Goal: Task Accomplishment & Management: Use online tool/utility

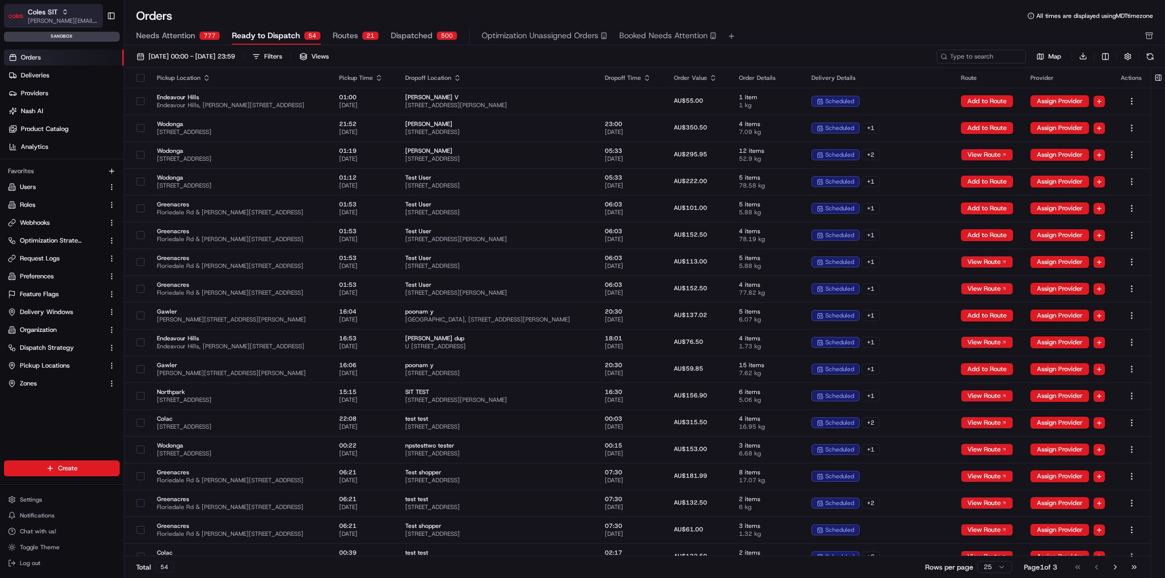
click at [61, 21] on span "[PERSON_NAME][EMAIL_ADDRESS][DOMAIN_NAME]" at bounding box center [63, 21] width 71 height 8
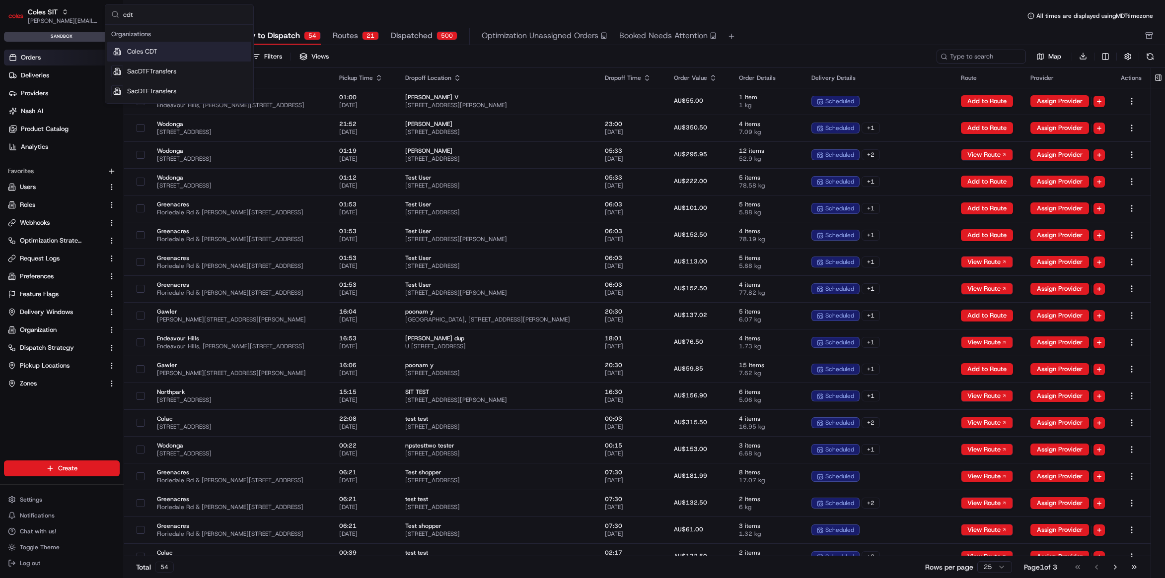
type input "cdt"
click at [174, 55] on div "Coles CDT" at bounding box center [179, 52] width 144 height 20
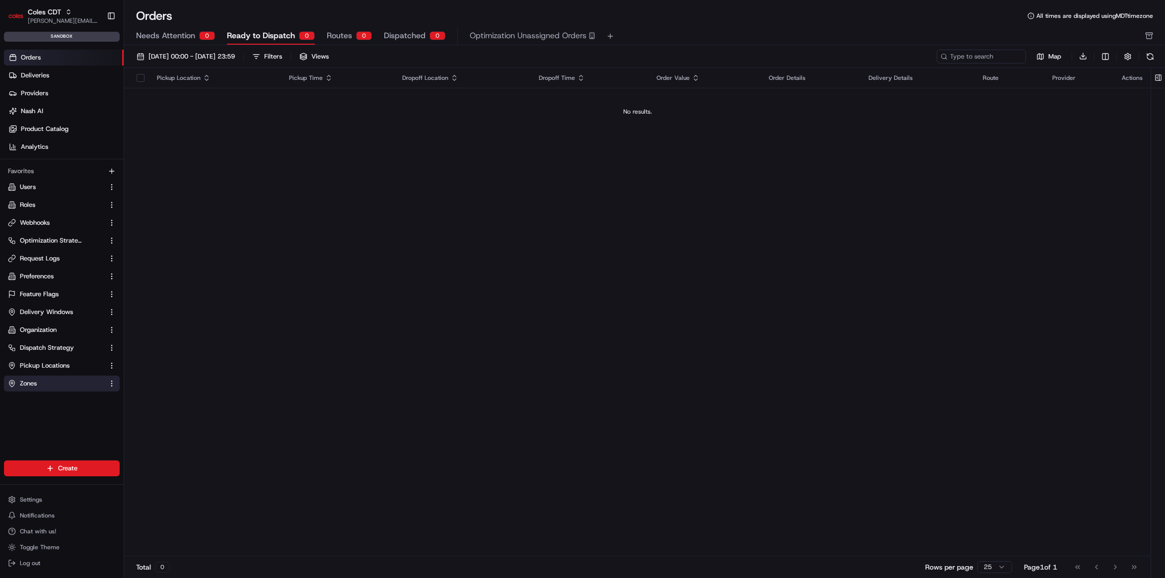
click at [57, 386] on link "Zones" at bounding box center [56, 383] width 96 height 9
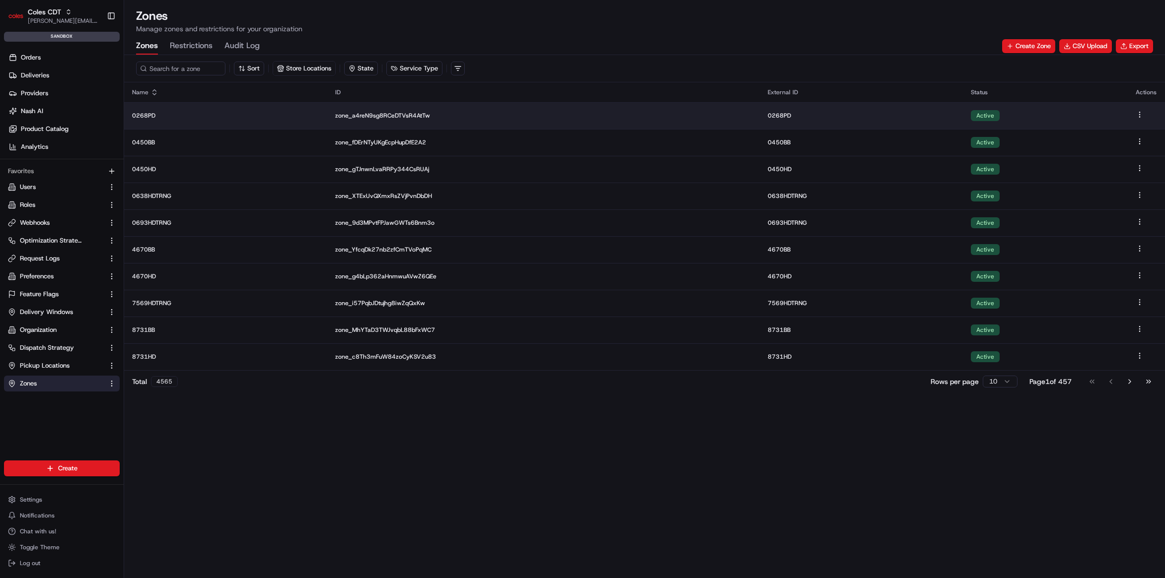
click at [727, 108] on td "zone_a4reN9sg8RCeDTVsR4AtTw" at bounding box center [543, 115] width 432 height 27
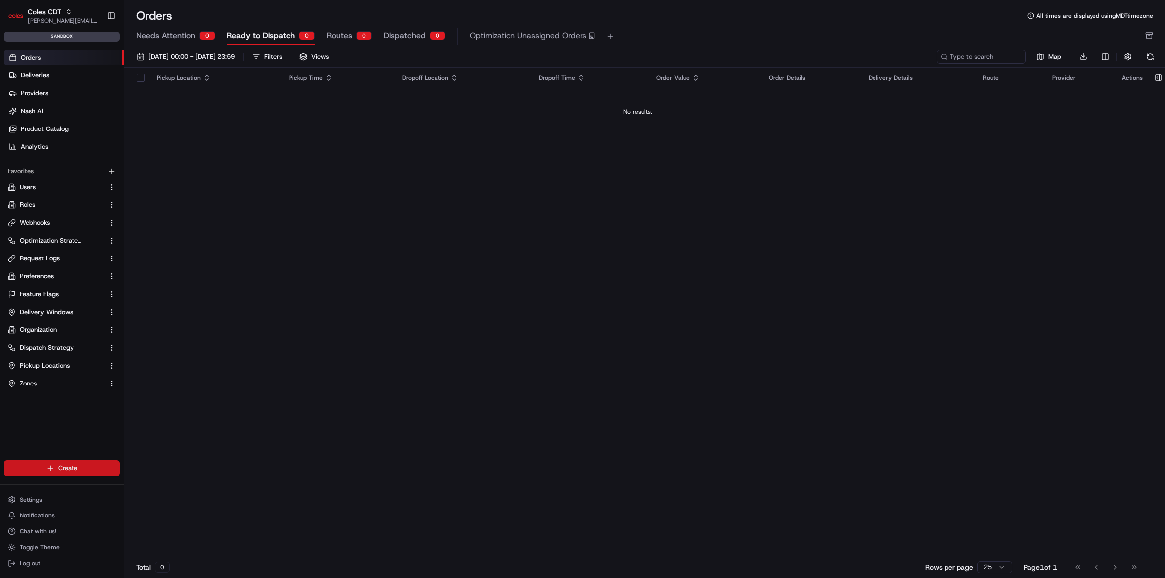
click at [66, 466] on html "Coles CDT [PERSON_NAME][EMAIL_ADDRESS][DOMAIN_NAME] Toggle Sidebar sandbox Orde…" at bounding box center [582, 289] width 1165 height 578
click at [172, 524] on link "CSV Upload" at bounding box center [179, 523] width 111 height 18
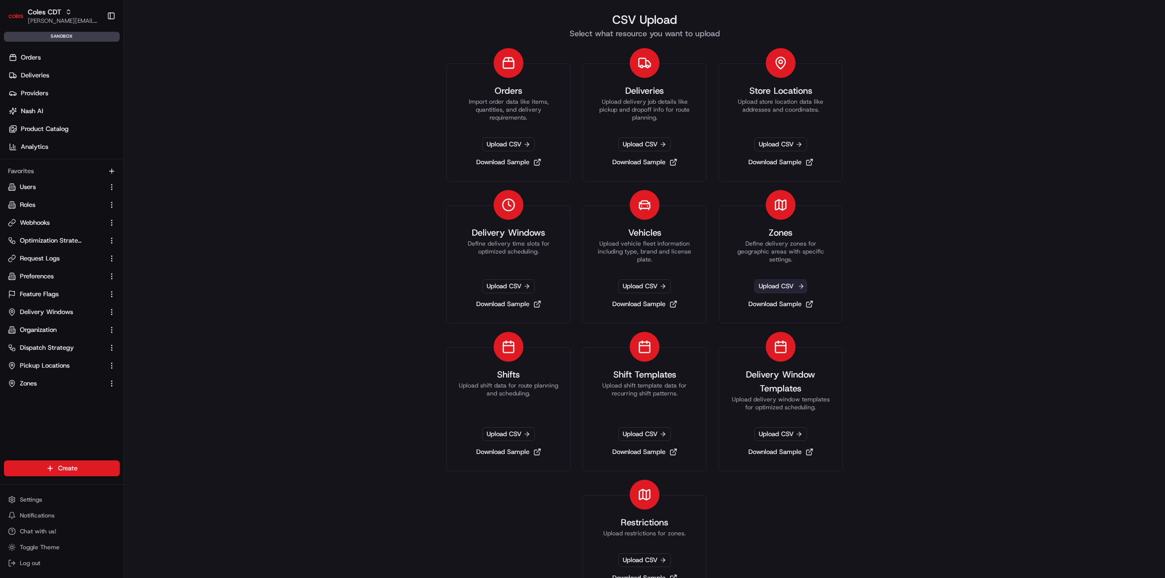
click at [764, 286] on span "Upload CSV" at bounding box center [780, 287] width 53 height 14
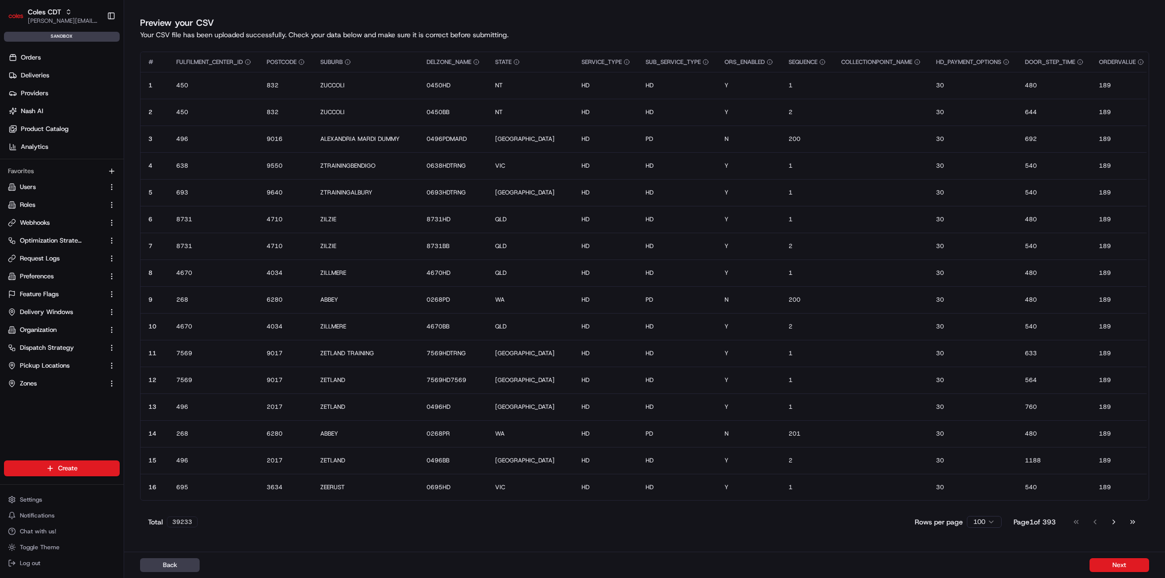
click at [1117, 564] on button "Next" at bounding box center [1119, 566] width 60 height 14
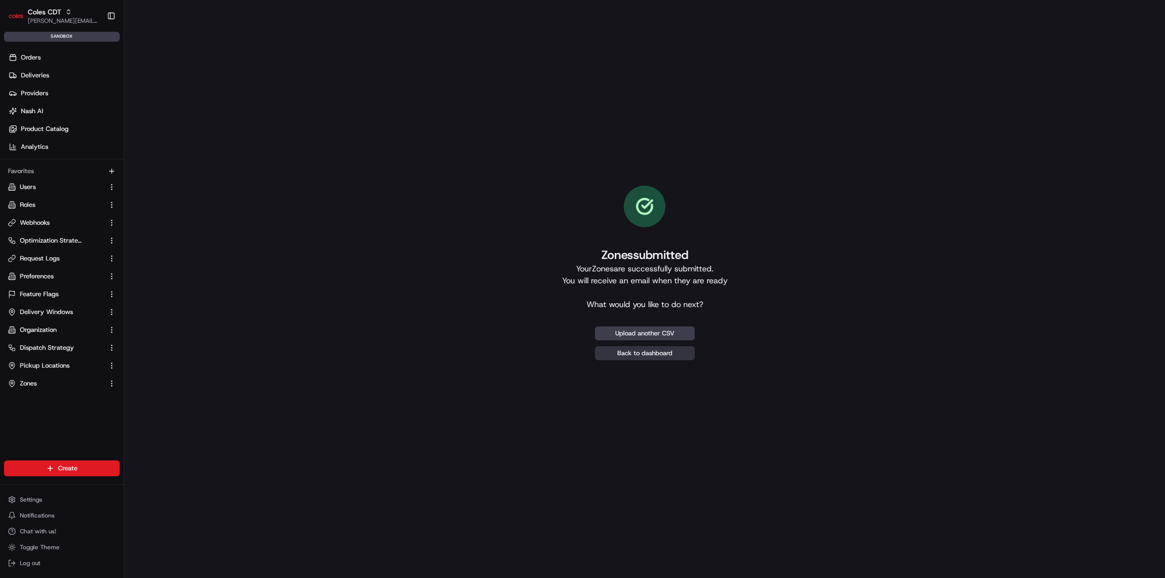
click at [653, 352] on link "Back to dashboard" at bounding box center [645, 354] width 100 height 14
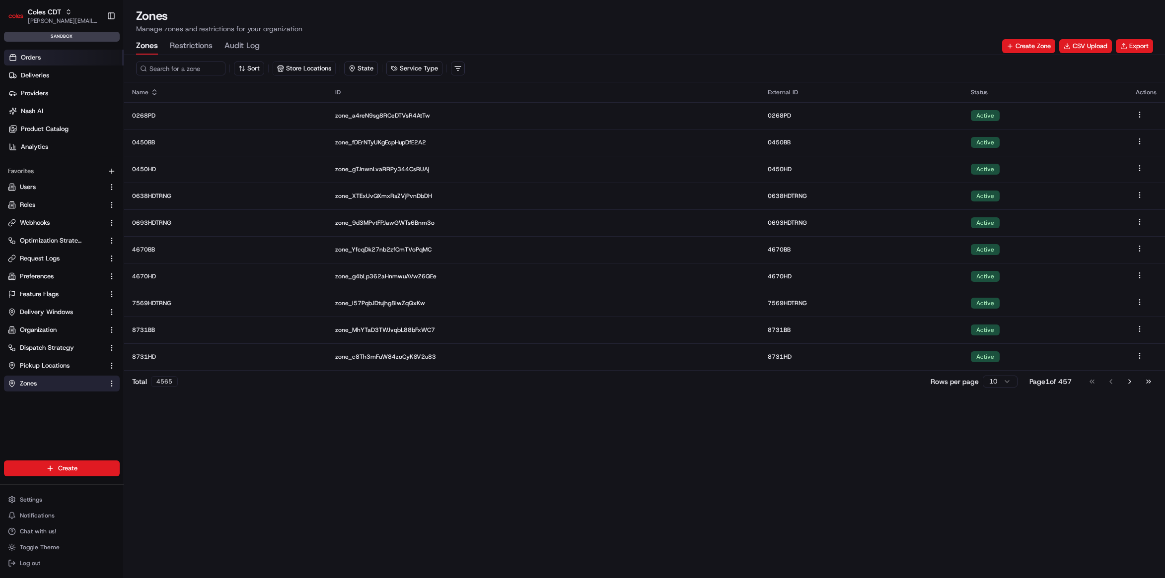
click at [68, 62] on link "Orders" at bounding box center [64, 58] width 120 height 16
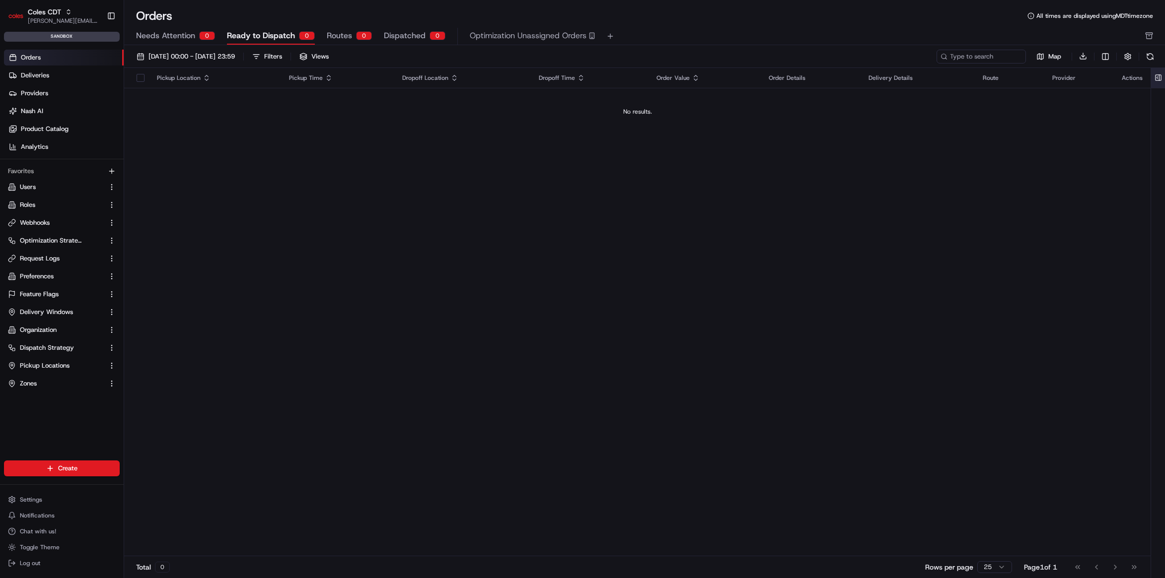
click at [1162, 78] on button at bounding box center [1158, 78] width 16 height 20
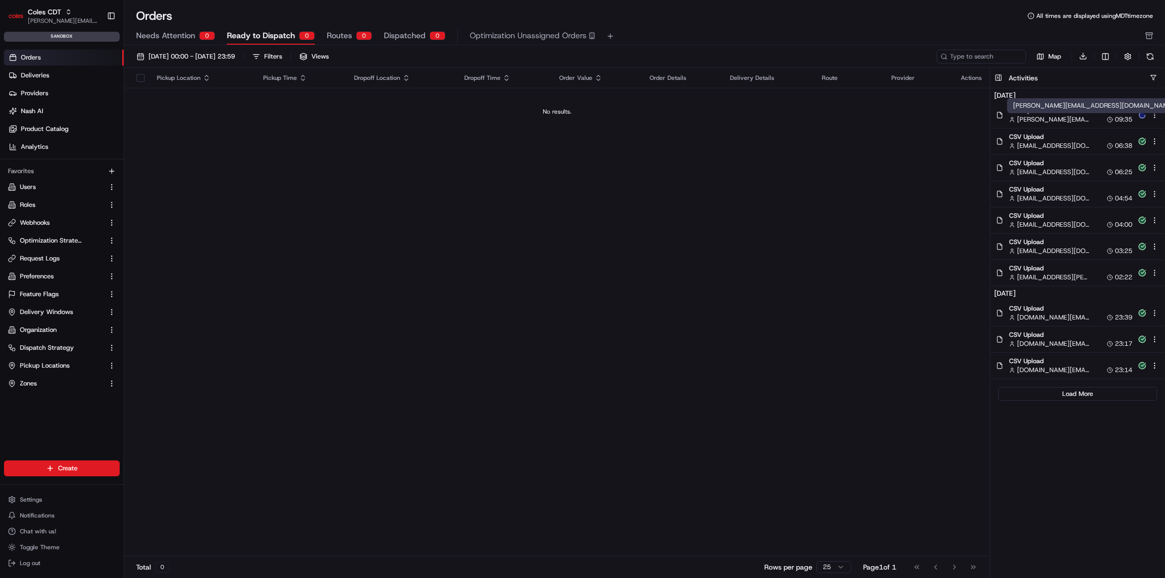
click at [1041, 116] on span "[PERSON_NAME][EMAIL_ADDRESS][DOMAIN_NAME]" at bounding box center [1053, 119] width 72 height 9
click at [50, 384] on link "Zones" at bounding box center [56, 383] width 96 height 9
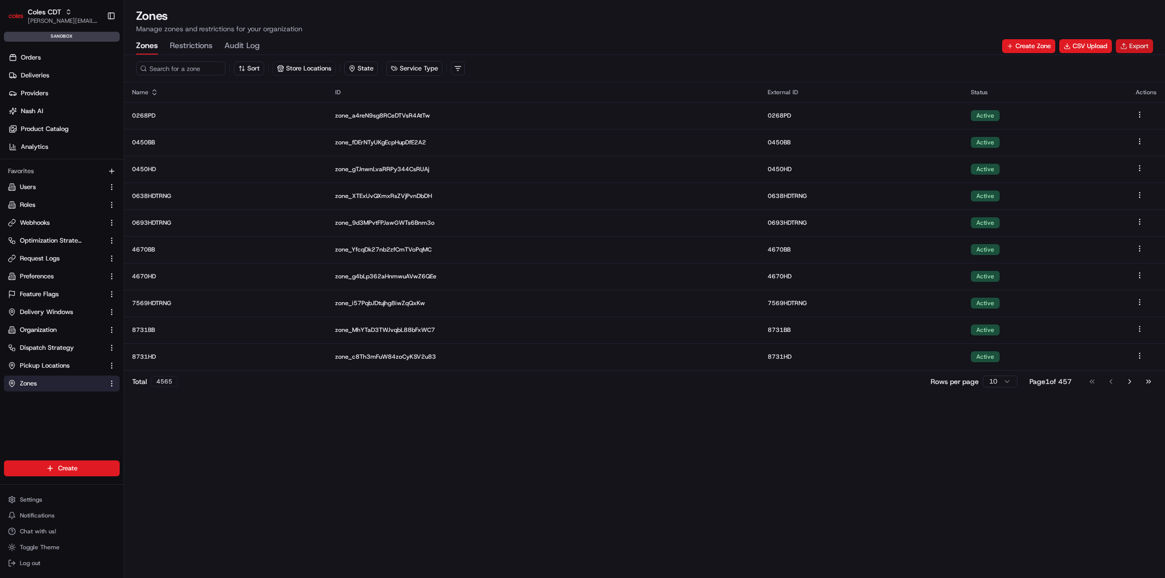
click at [1144, 41] on button "Export" at bounding box center [1134, 46] width 37 height 14
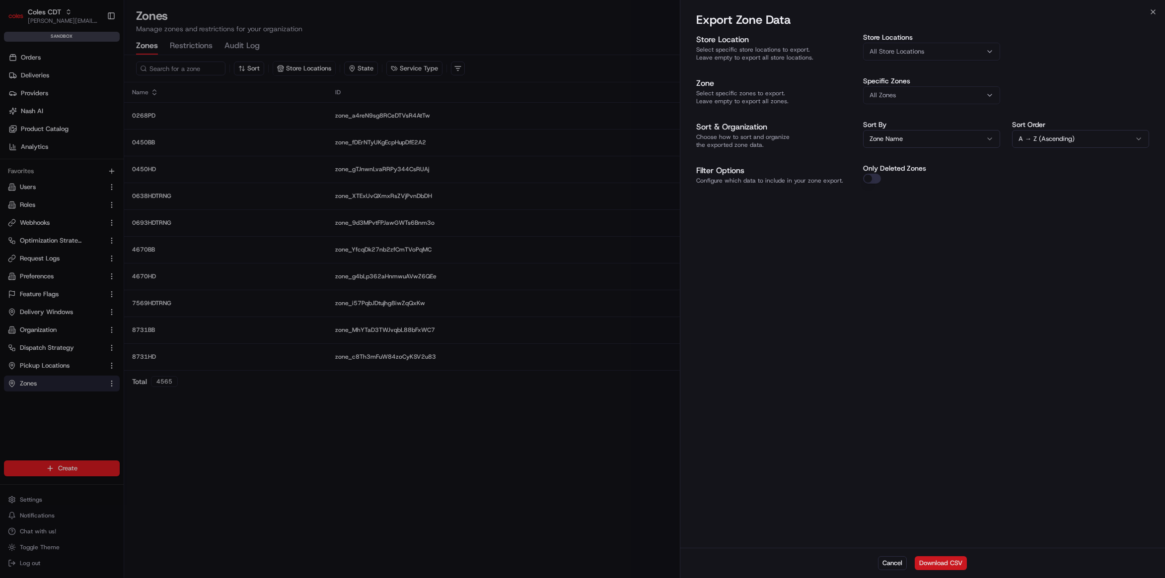
click at [961, 570] on button "Download CSV" at bounding box center [941, 564] width 52 height 14
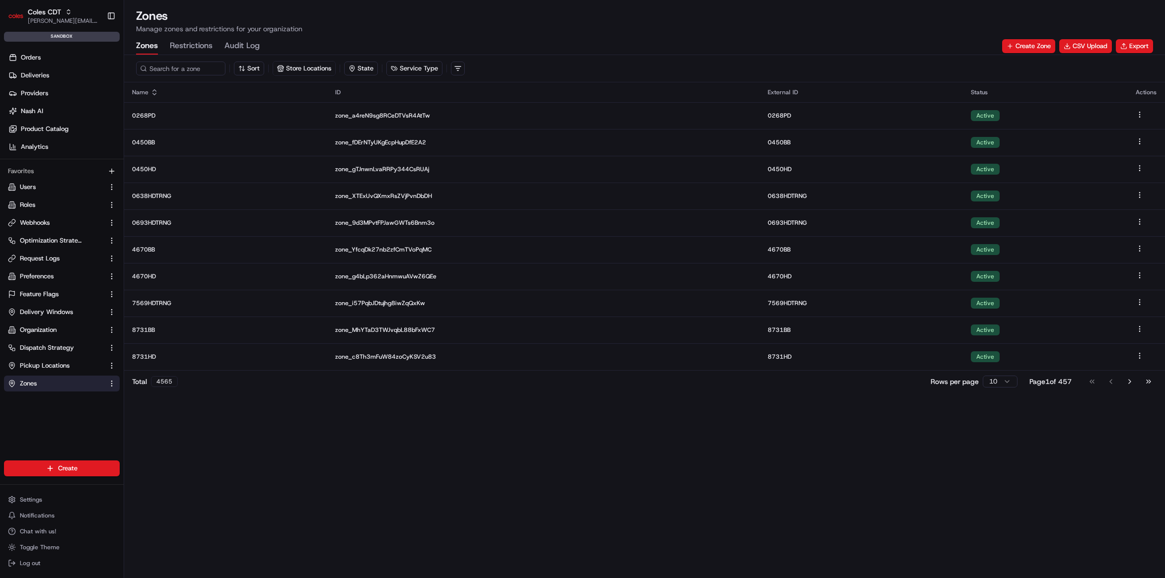
click at [1063, 21] on h1 "Zones" at bounding box center [644, 16] width 1017 height 16
click at [1129, 26] on p "Manage zones and restrictions for your organization" at bounding box center [644, 29] width 1017 height 10
click at [1143, 48] on button "Export" at bounding box center [1134, 46] width 37 height 14
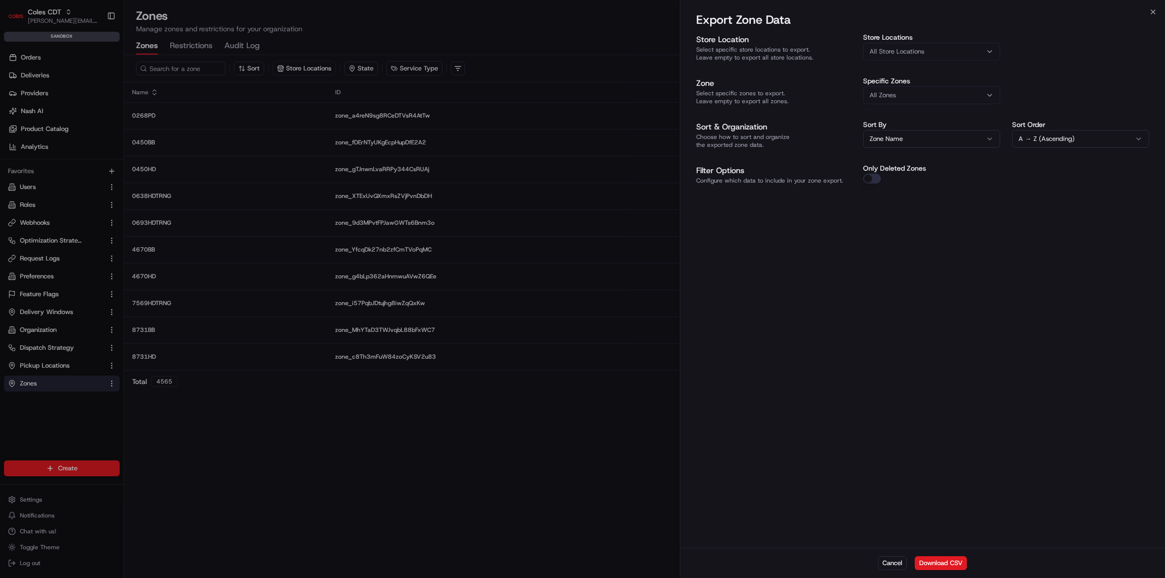
click at [544, 470] on div at bounding box center [582, 289] width 1165 height 578
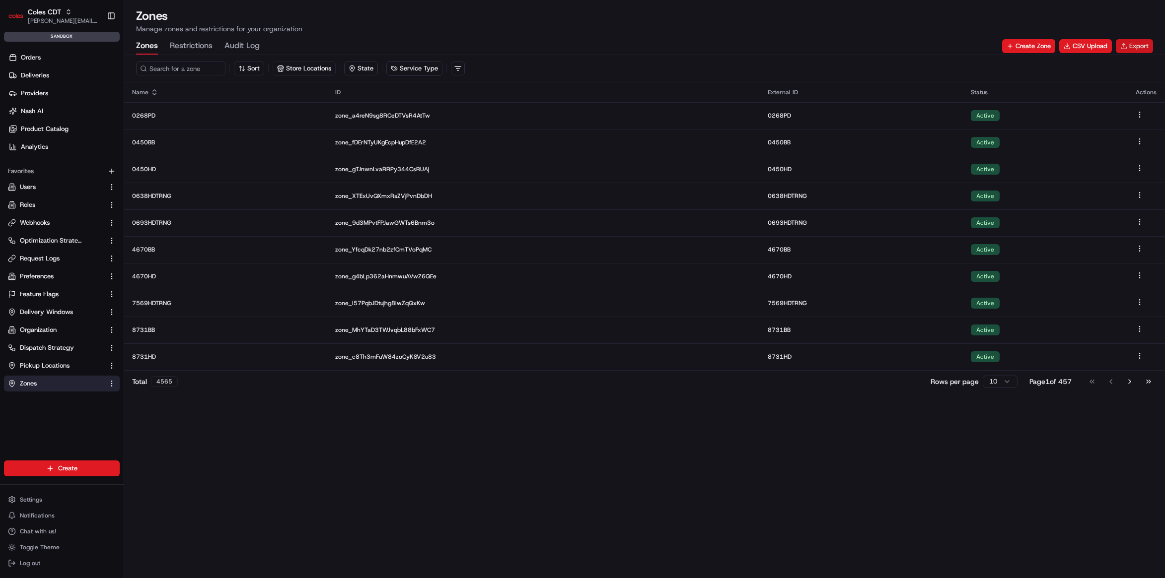
click at [1129, 45] on button "Export" at bounding box center [1134, 46] width 37 height 14
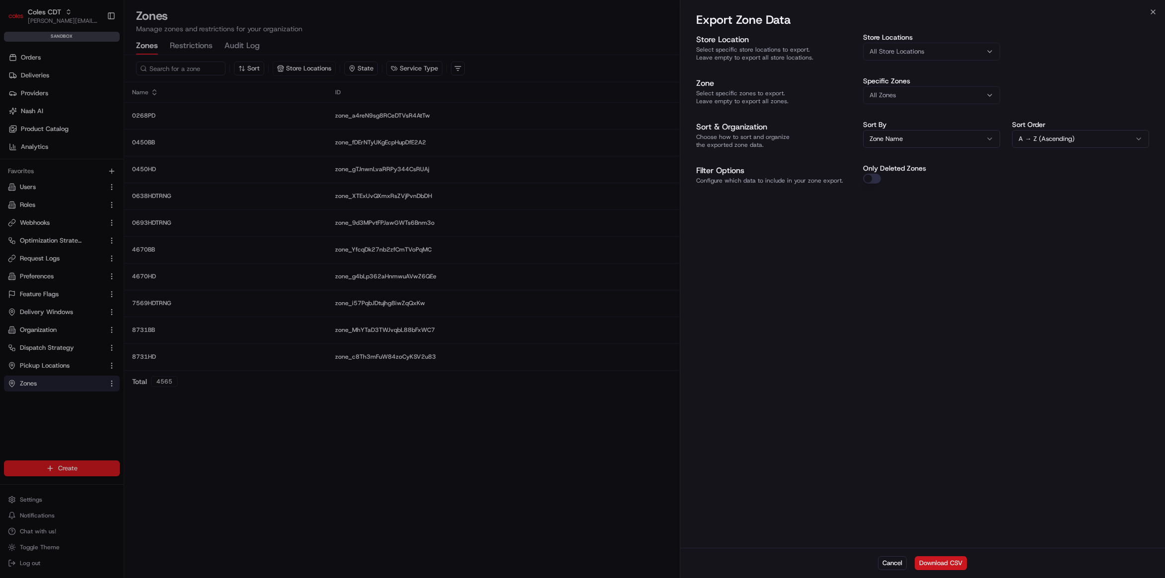
click at [956, 566] on button "Download CSV" at bounding box center [941, 564] width 52 height 14
